Goal: Information Seeking & Learning: Check status

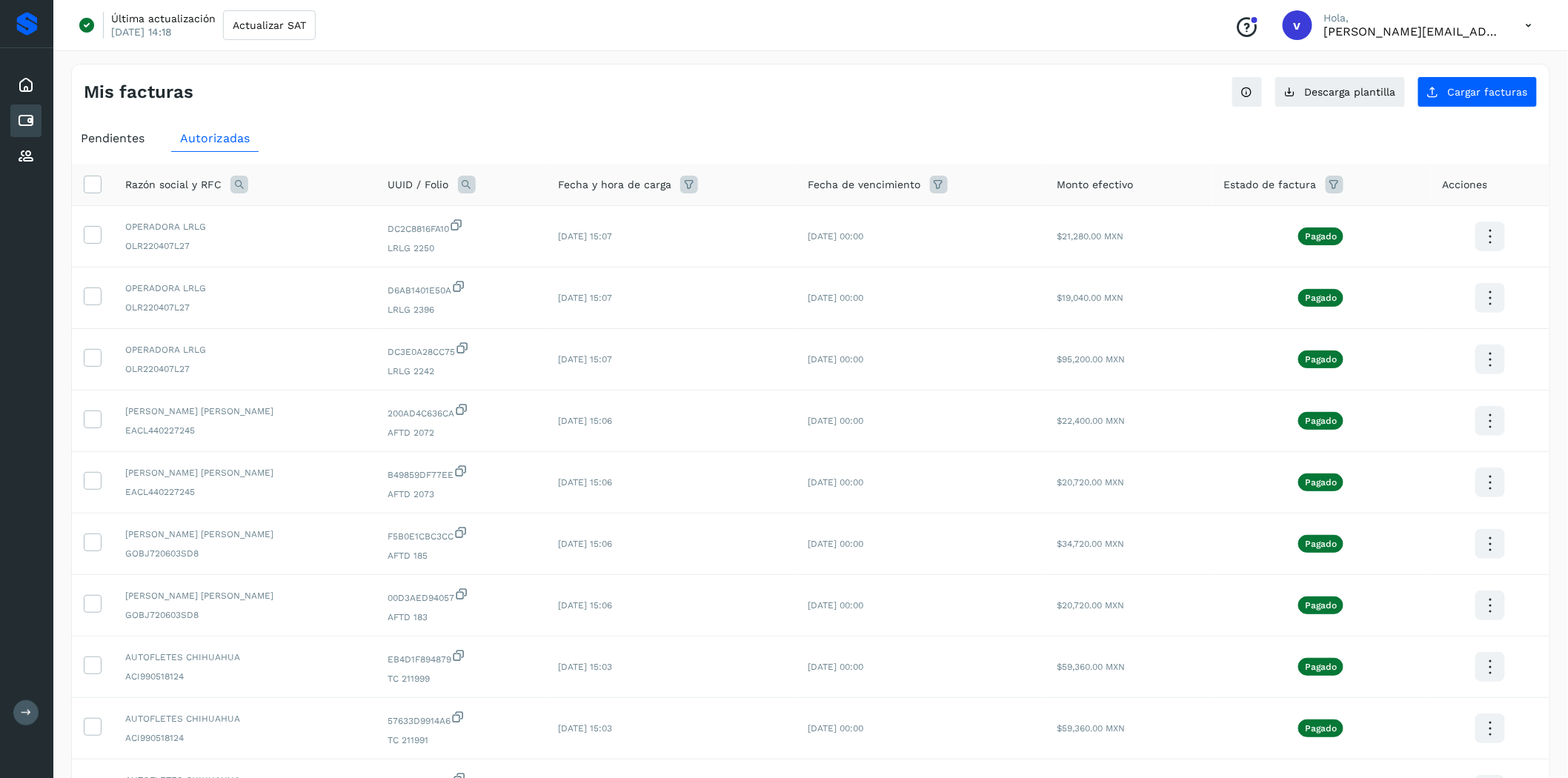
click at [237, 178] on icon at bounding box center [239, 184] width 17 height 17
click at [297, 250] on input "text" at bounding box center [336, 247] width 182 height 23
type input "****"
click at [337, 283] on button "Buscar" at bounding box center [374, 286] width 108 height 30
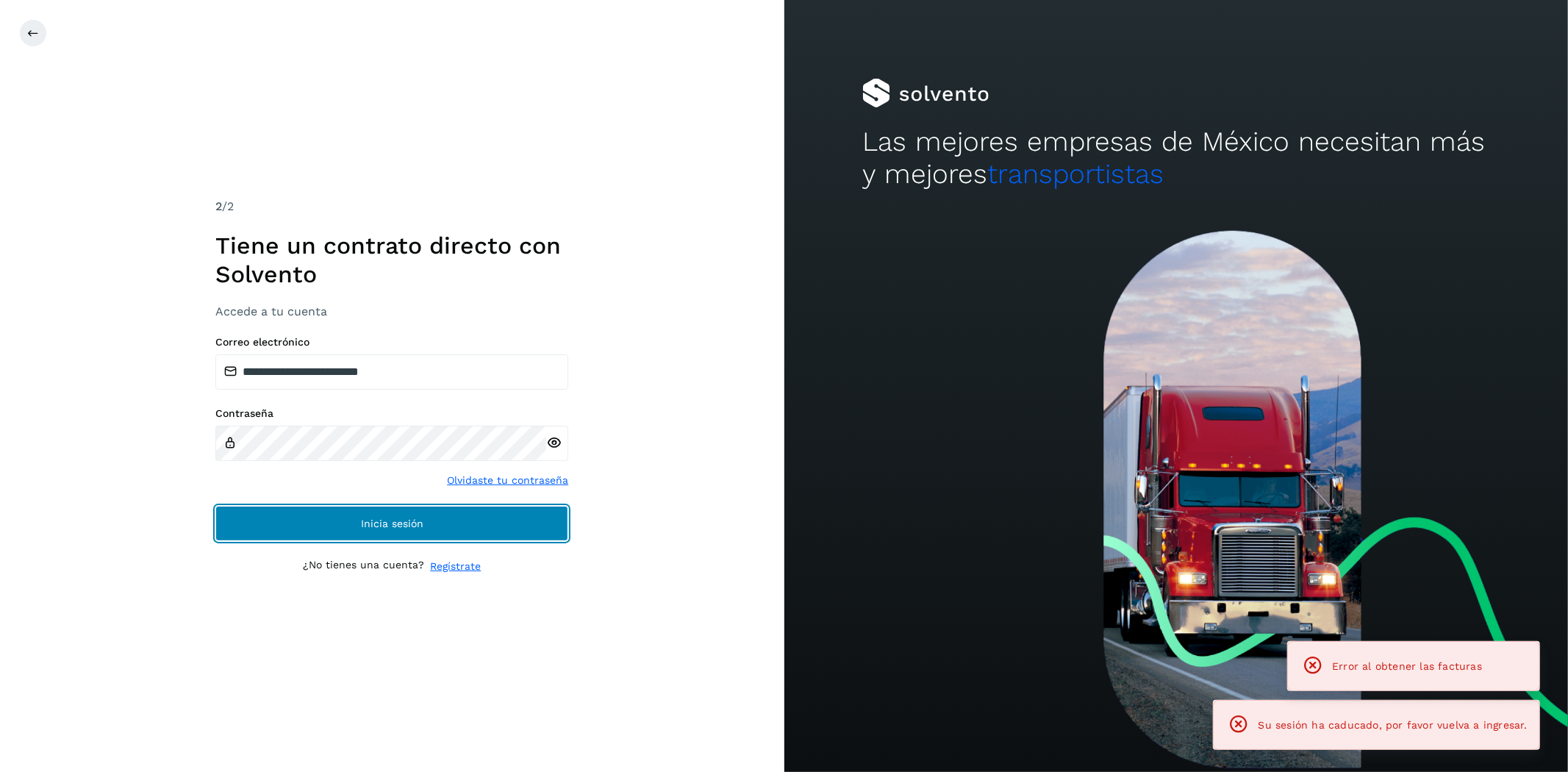
click at [507, 519] on button "Inicia sesión" at bounding box center [392, 523] width 353 height 36
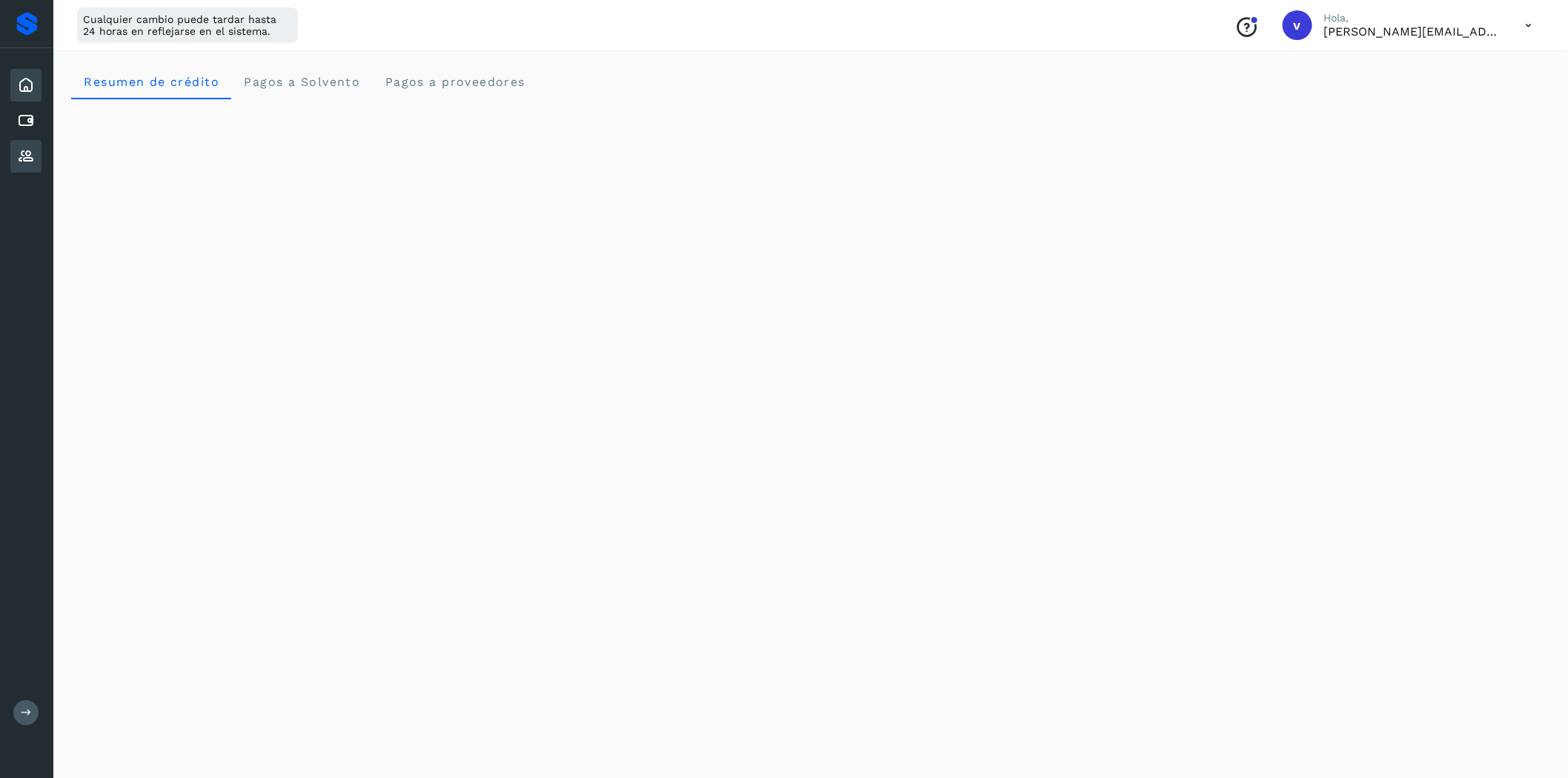
click at [37, 157] on div "Proveedores" at bounding box center [25, 156] width 31 height 32
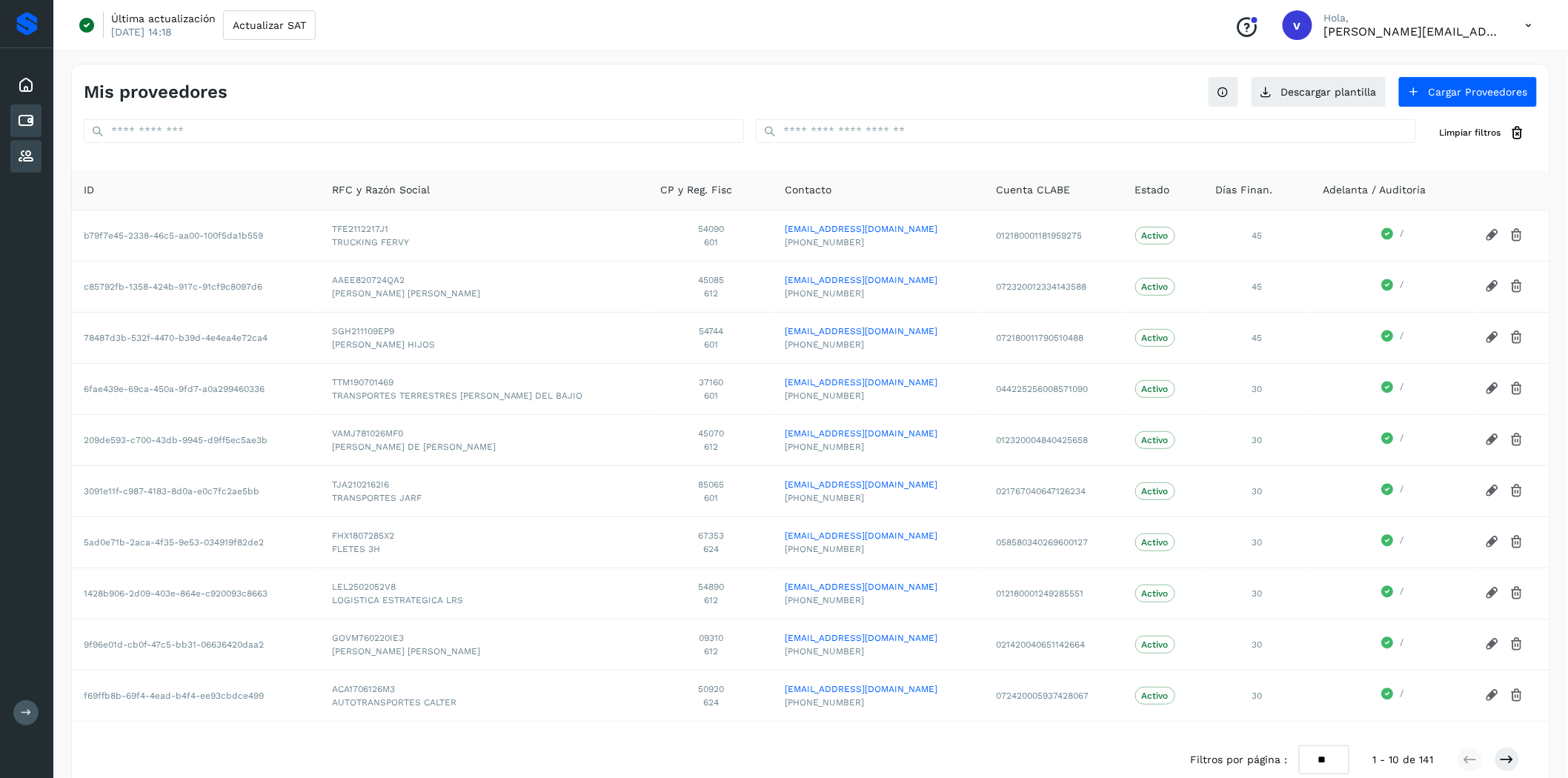
click at [33, 119] on icon at bounding box center [25, 120] width 17 height 17
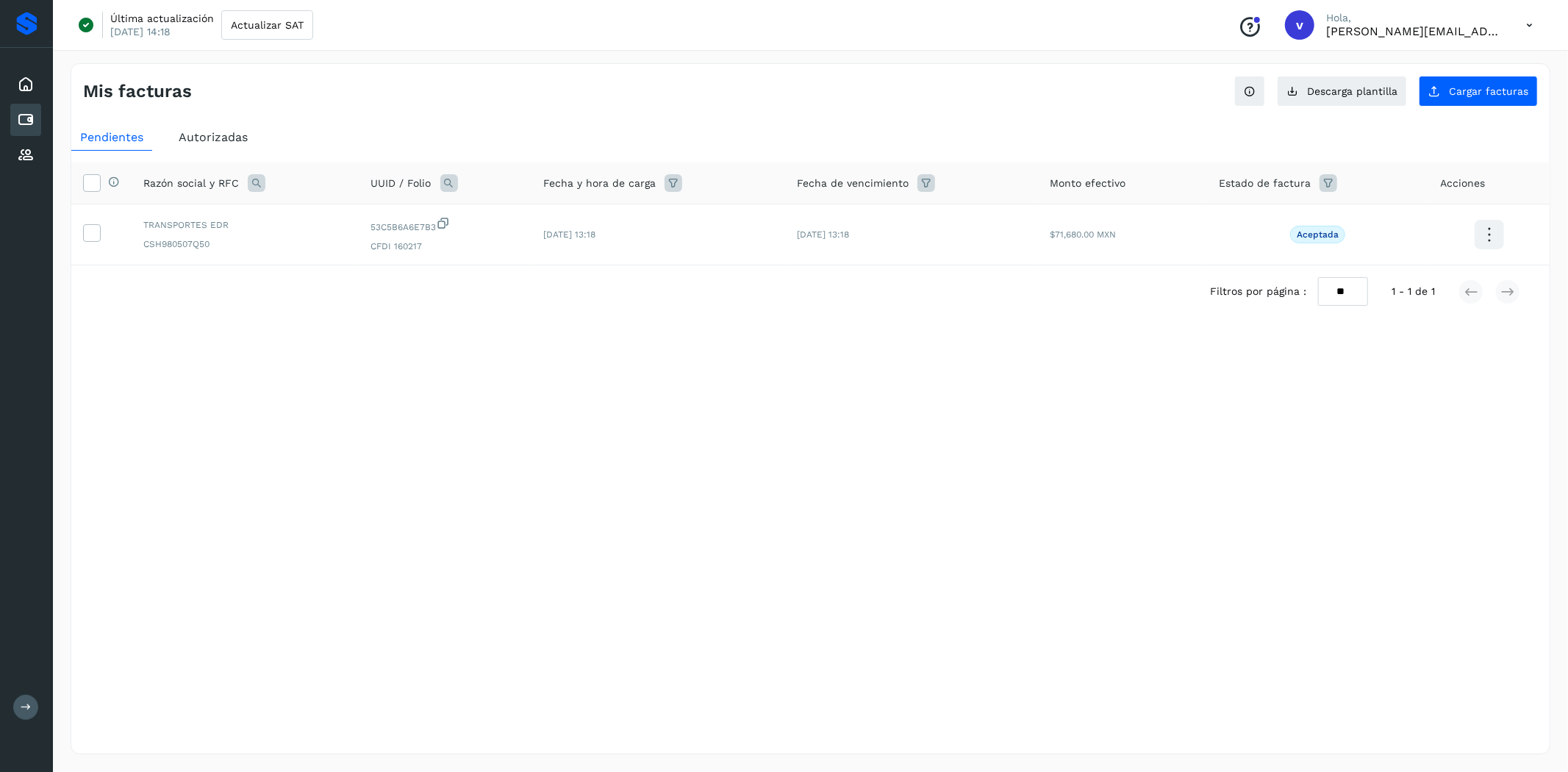
click at [238, 140] on span "Autorizadas" at bounding box center [213, 137] width 69 height 14
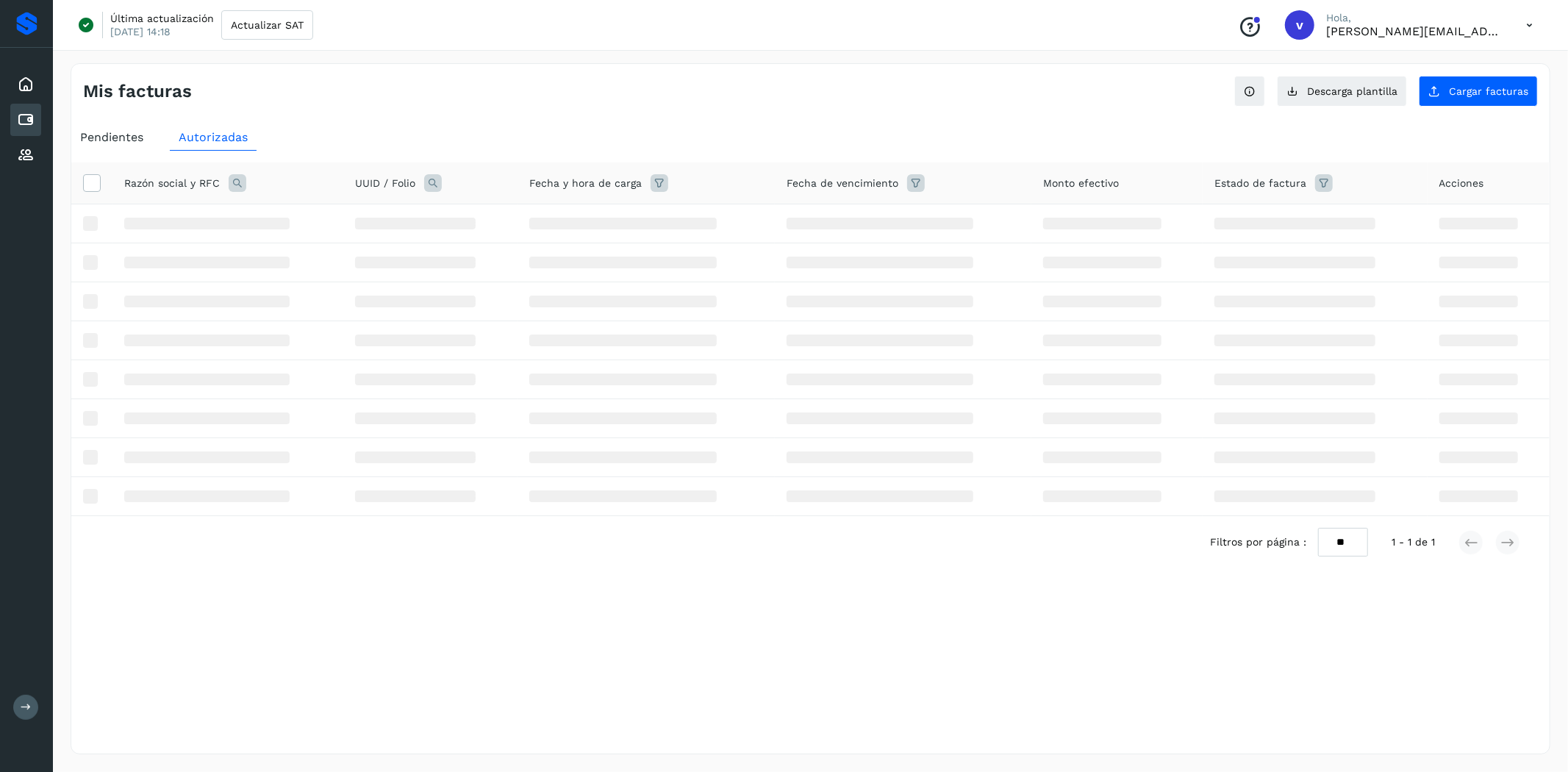
click at [234, 183] on icon at bounding box center [237, 183] width 17 height 17
click at [279, 254] on input "text" at bounding box center [334, 245] width 181 height 23
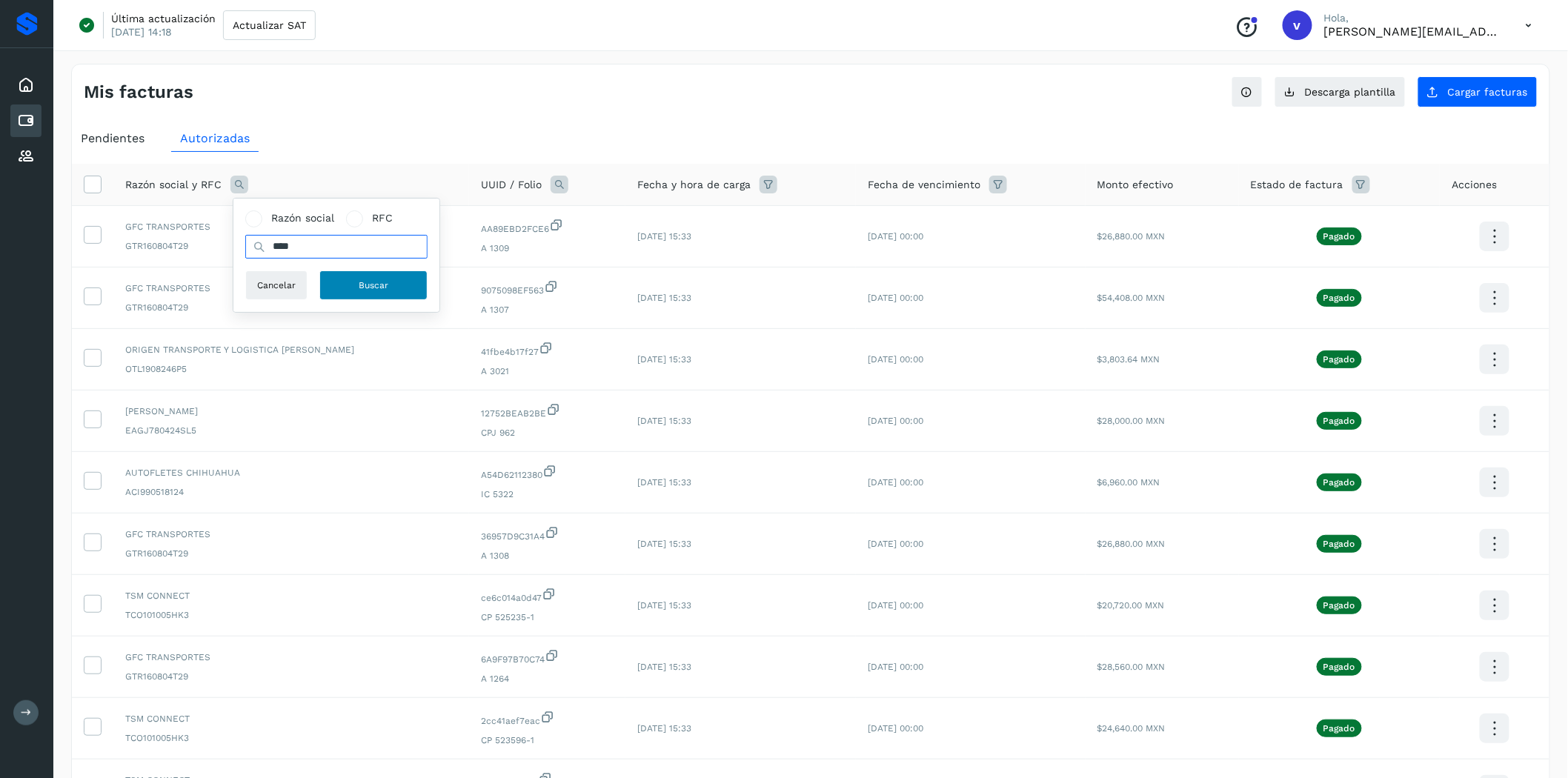
type input "****"
click at [346, 274] on button "Buscar" at bounding box center [374, 286] width 108 height 30
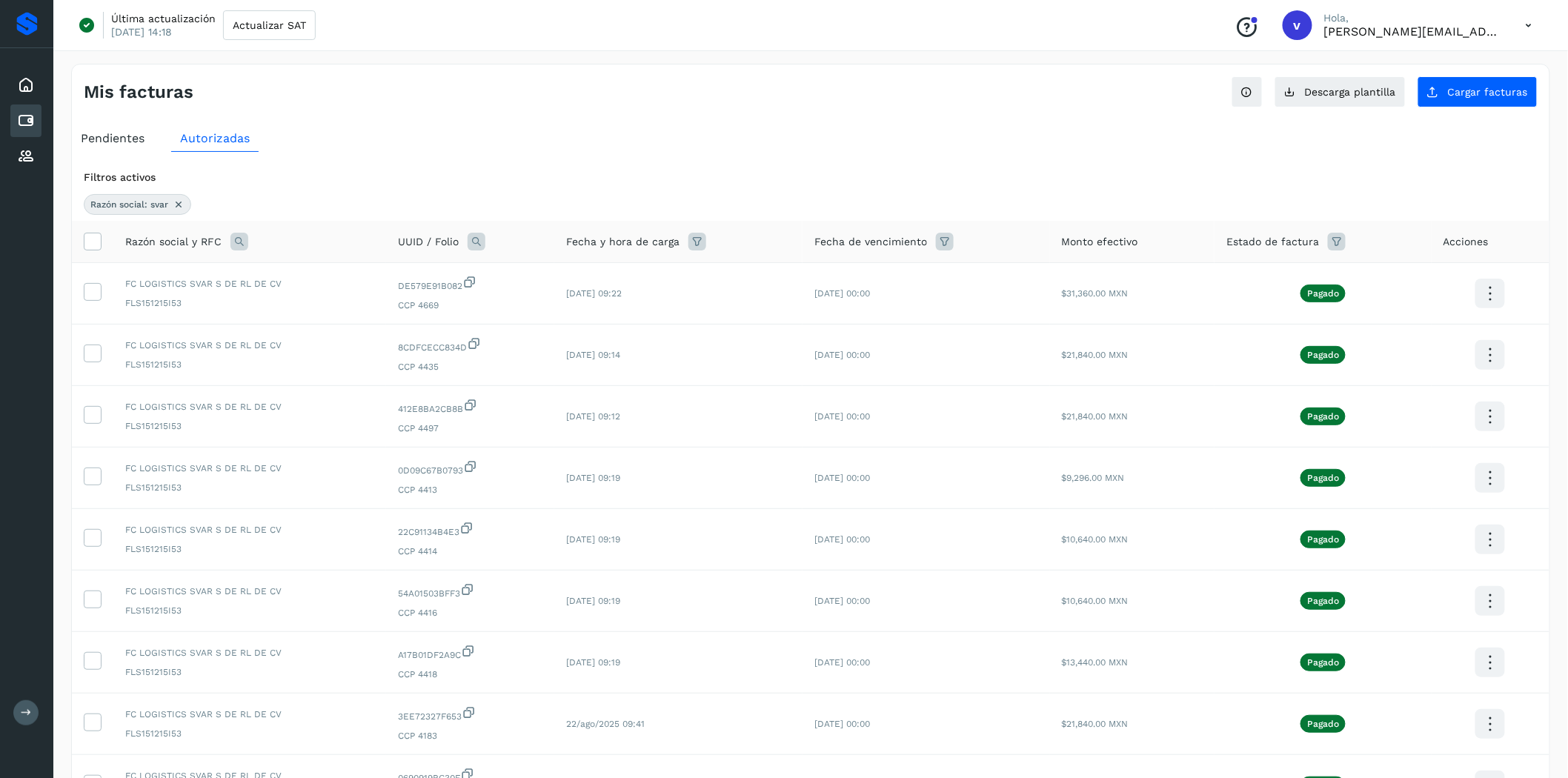
click at [694, 242] on icon at bounding box center [697, 241] width 17 height 17
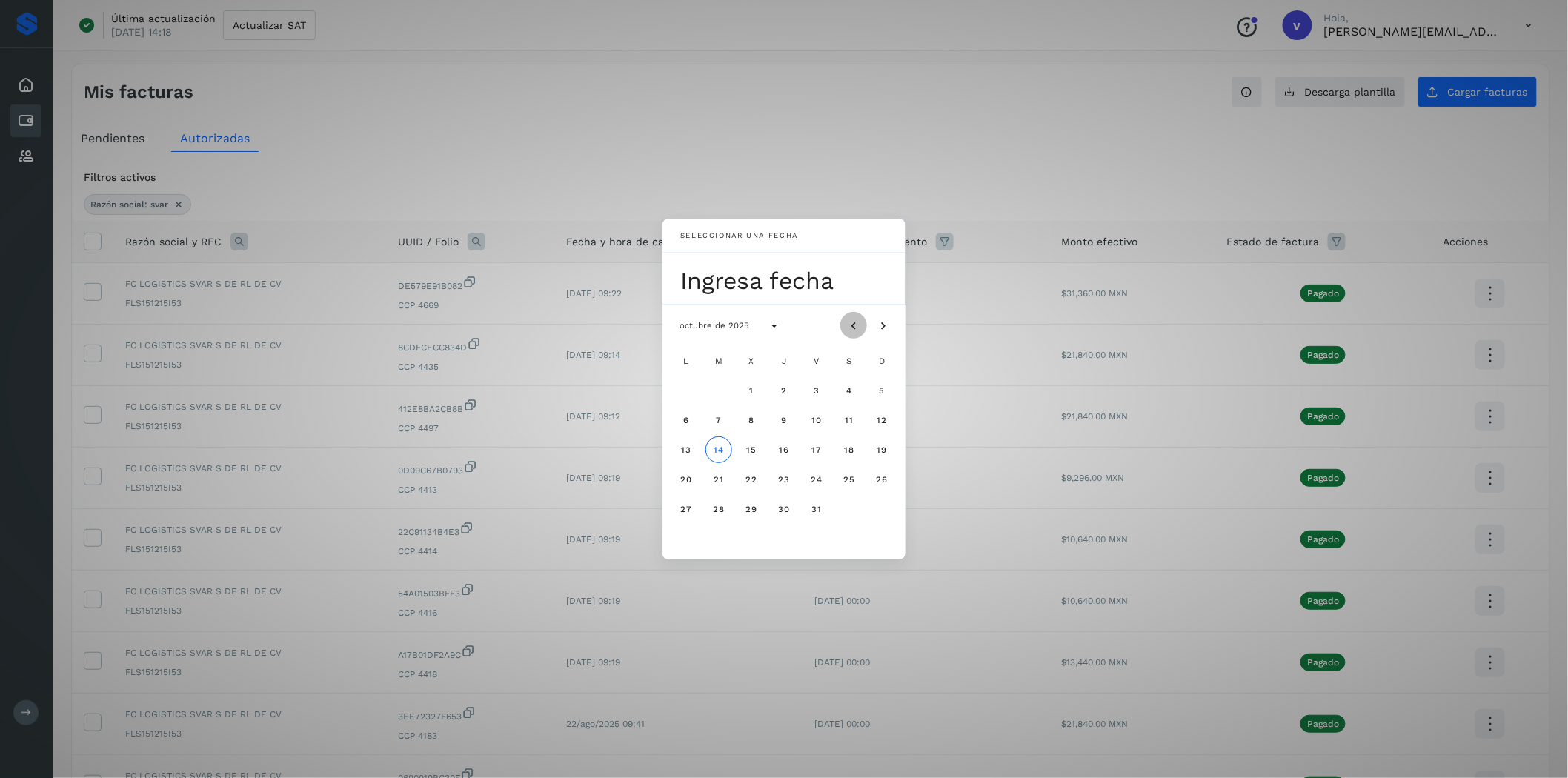
click at [855, 323] on icon "Mes anterior" at bounding box center [854, 327] width 15 height 15
click at [689, 508] on span "28" at bounding box center [685, 509] width 12 height 10
click at [719, 515] on button "29" at bounding box center [719, 509] width 27 height 27
